Goal: Entertainment & Leisure: Consume media (video, audio)

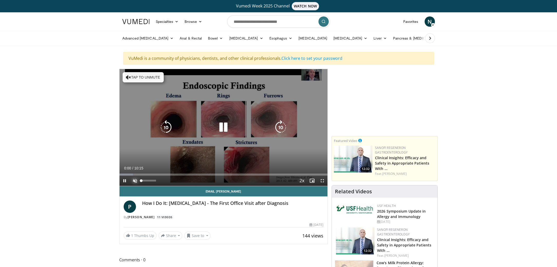
click at [133, 182] on span "Video Player" at bounding box center [135, 181] width 10 height 10
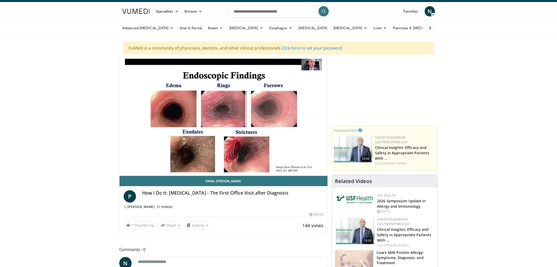
scroll to position [10, 0]
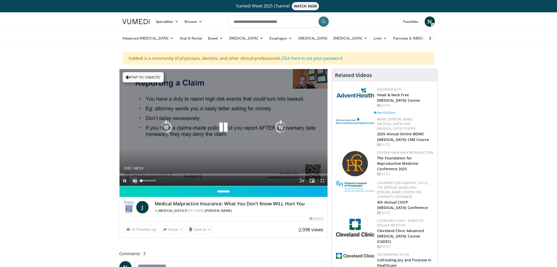
click at [135, 182] on span "Video Player" at bounding box center [135, 181] width 10 height 10
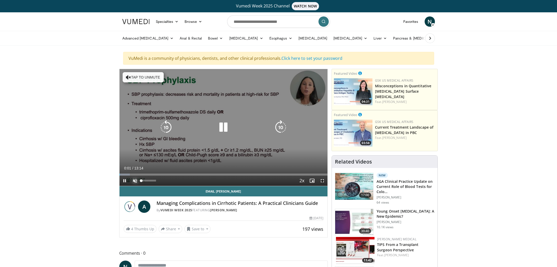
click at [134, 177] on span "Video Player" at bounding box center [135, 181] width 10 height 10
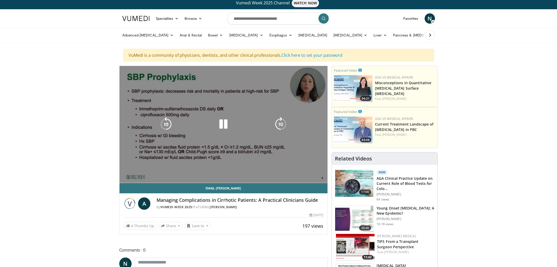
scroll to position [6, 0]
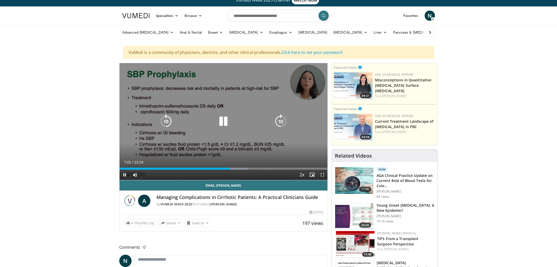
click at [217, 128] on icon "Video Player" at bounding box center [223, 121] width 14 height 14
click at [167, 122] on icon "Video Player" at bounding box center [166, 121] width 14 height 14
click at [224, 124] on icon "Video Player" at bounding box center [223, 121] width 14 height 14
click at [159, 120] on icon "Video Player" at bounding box center [166, 121] width 14 height 14
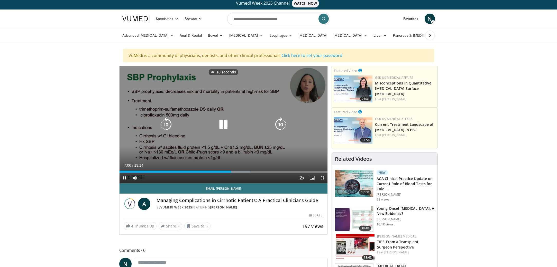
click at [166, 121] on icon "Video Player" at bounding box center [166, 124] width 14 height 14
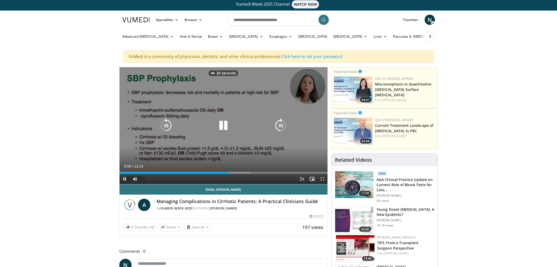
scroll to position [2, 0]
click at [217, 128] on icon "Video Player" at bounding box center [223, 126] width 14 height 14
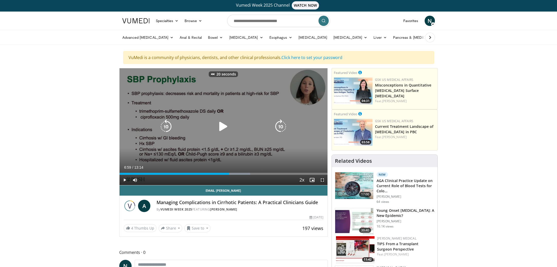
scroll to position [1, 0]
click at [221, 128] on div "20 seconds Tap to unmute" at bounding box center [223, 127] width 208 height 117
